Goal: Task Accomplishment & Management: Manage account settings

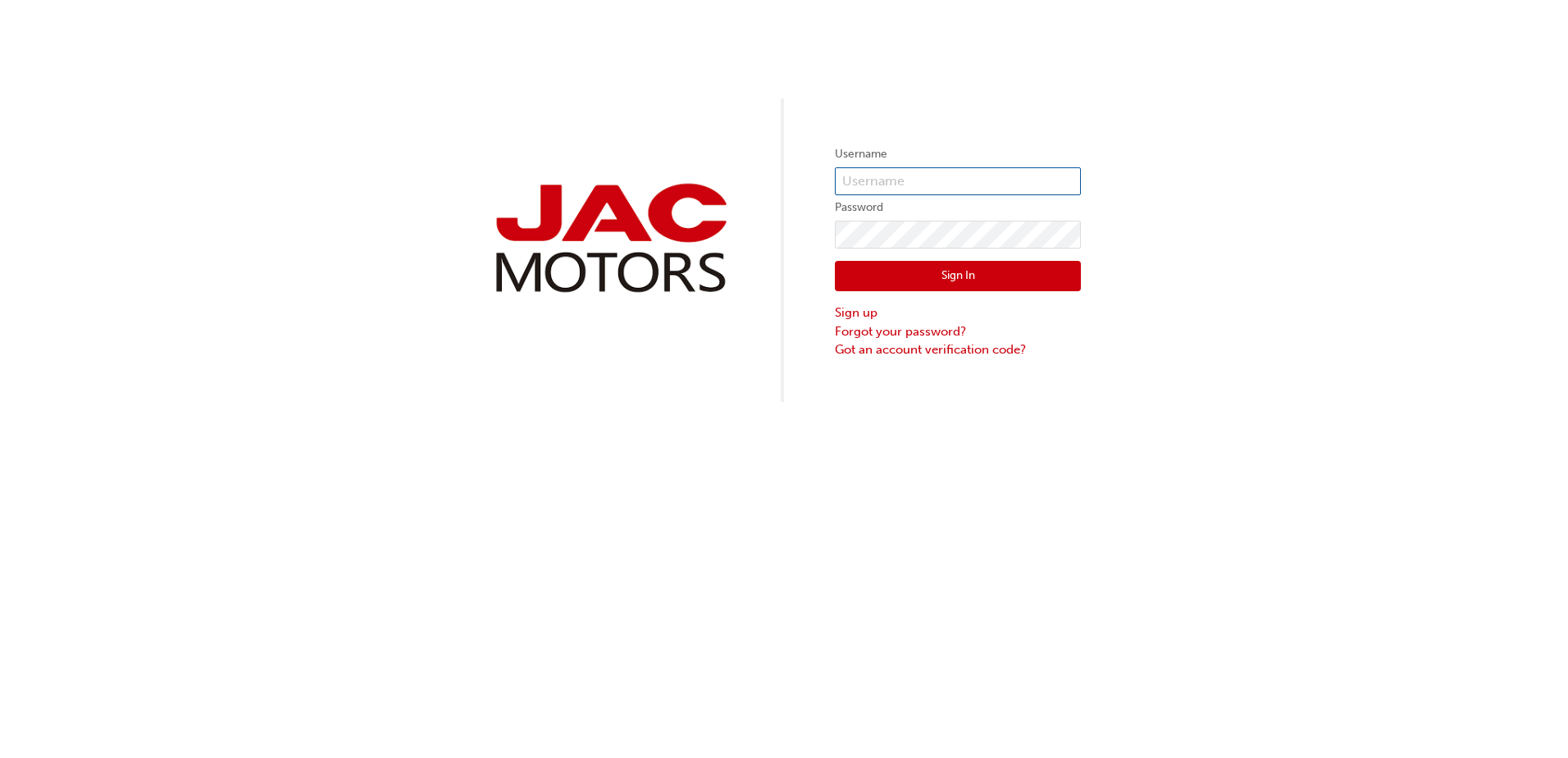
click at [867, 168] on input "text" at bounding box center [957, 181] width 246 height 28
type input "[EMAIL_ADDRESS][DOMAIN_NAME]"
click at [898, 248] on div "Sign In Sign up Forgot your password? Got an account verification code?" at bounding box center [957, 303] width 246 height 110
click at [935, 277] on button "Sign In" at bounding box center [957, 276] width 246 height 31
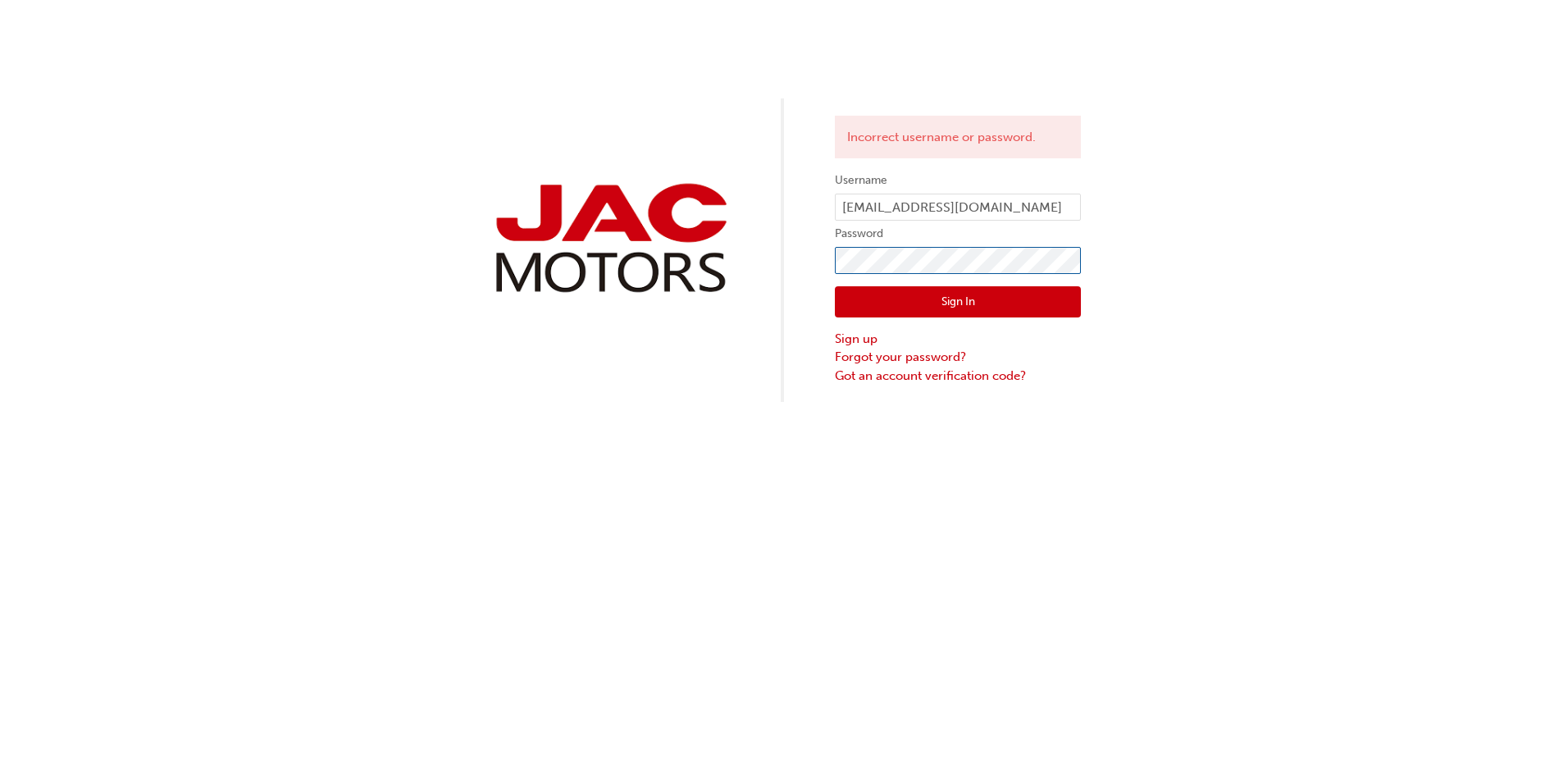
click button "Sign In" at bounding box center [957, 302] width 246 height 31
click at [897, 357] on link "Forgot your password?" at bounding box center [957, 357] width 246 height 19
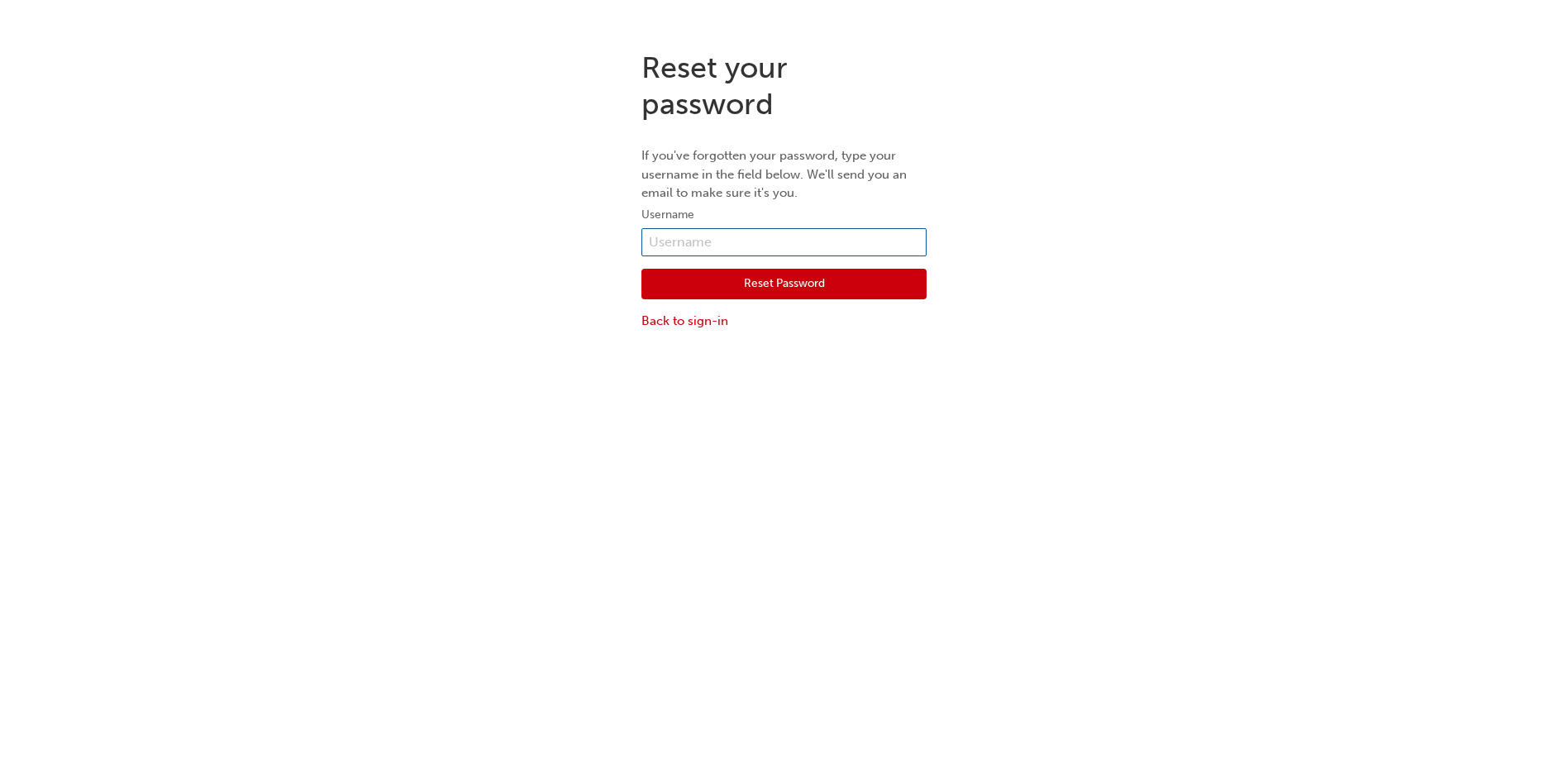
click at [708, 244] on input "text" at bounding box center [784, 242] width 285 height 28
type input "[EMAIL_ADDRESS][DOMAIN_NAME]"
click at [690, 284] on button "Reset Password" at bounding box center [784, 284] width 285 height 31
